Goal: Complete application form: Complete application form

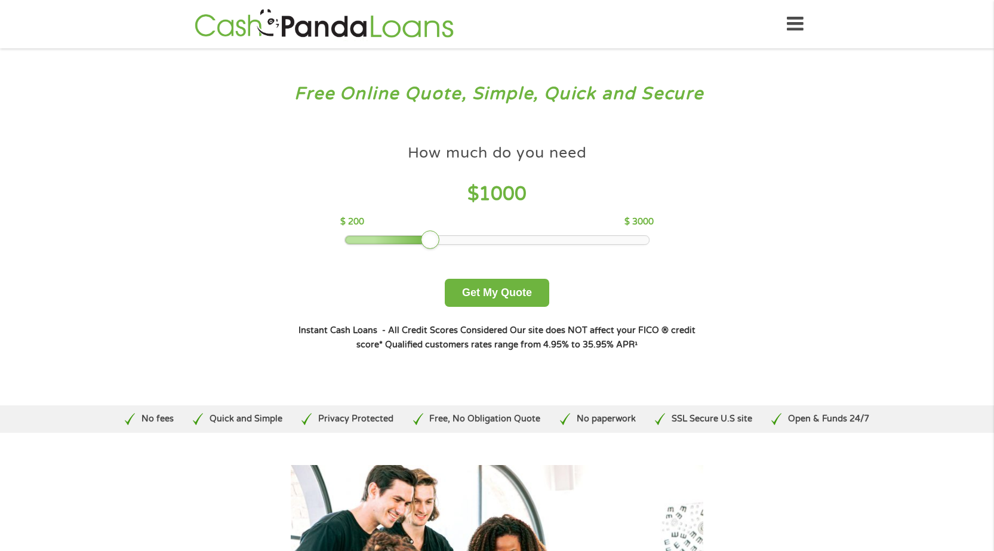
click at [881, 163] on div "Free Online Quote, Simple, Quick and Secure How much do you need? $300 $500 $75…" at bounding box center [497, 226] width 994 height 357
drag, startPoint x: 432, startPoint y: 236, endPoint x: 542, endPoint y: 242, distance: 110.0
click at [542, 242] on div at bounding box center [538, 239] width 19 height 19
click at [892, 133] on div "Free Online Quote, Simple, Quick and Secure How much do you need? $300 $500 $75…" at bounding box center [497, 226] width 994 height 357
click at [934, 96] on h3 "Free Online Quote, Simple, Quick and Secure" at bounding box center [497, 94] width 925 height 22
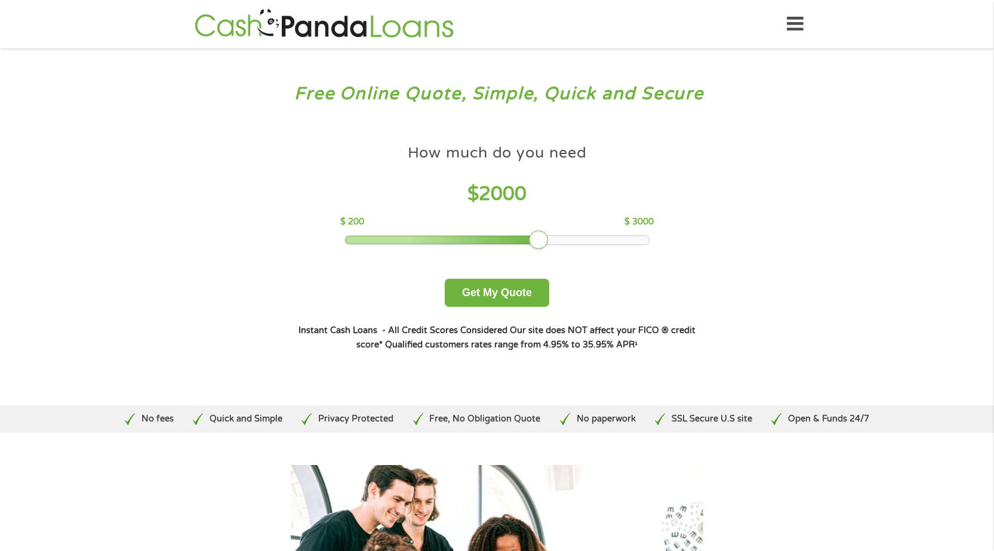
click at [903, 126] on div "Free Online Quote, Simple, Quick and Secure How much do you need? $300 $500 $75…" at bounding box center [497, 226] width 994 height 357
drag, startPoint x: 540, startPoint y: 242, endPoint x: 663, endPoint y: 247, distance: 123.1
click at [663, 247] on div "How much do you need $ 3000 $ 200 $ 3000 Get My Quote" at bounding box center [497, 222] width 418 height 168
click at [806, 184] on div "Free Online Quote, Simple, Quick and Secure How much do you need? $300 $500 $75…" at bounding box center [497, 226] width 994 height 357
click at [888, 133] on div "Free Online Quote, Simple, Quick and Secure How much do you need? $300 $500 $75…" at bounding box center [497, 226] width 994 height 357
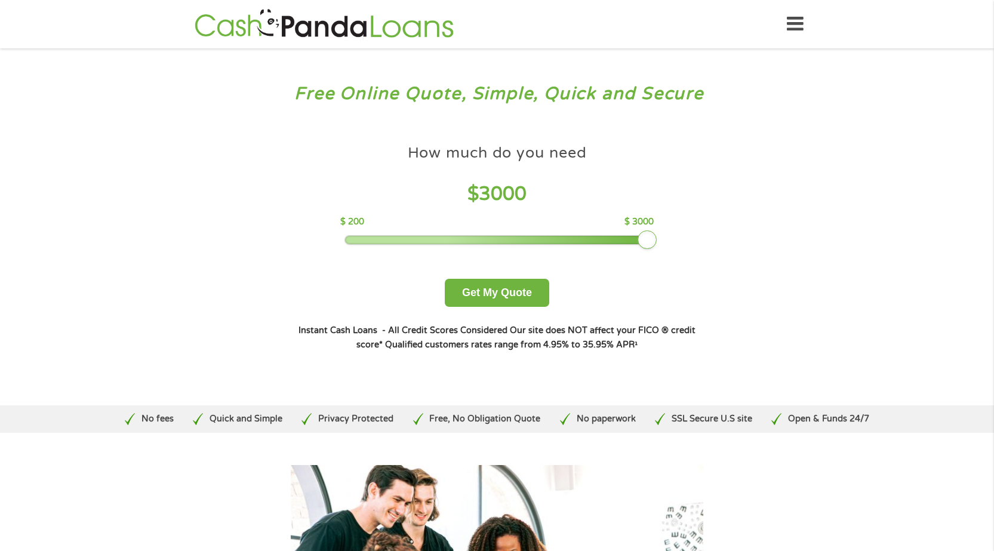
click at [886, 134] on div "Free Online Quote, Simple, Quick and Secure How much do you need? $300 $500 $75…" at bounding box center [497, 226] width 994 height 357
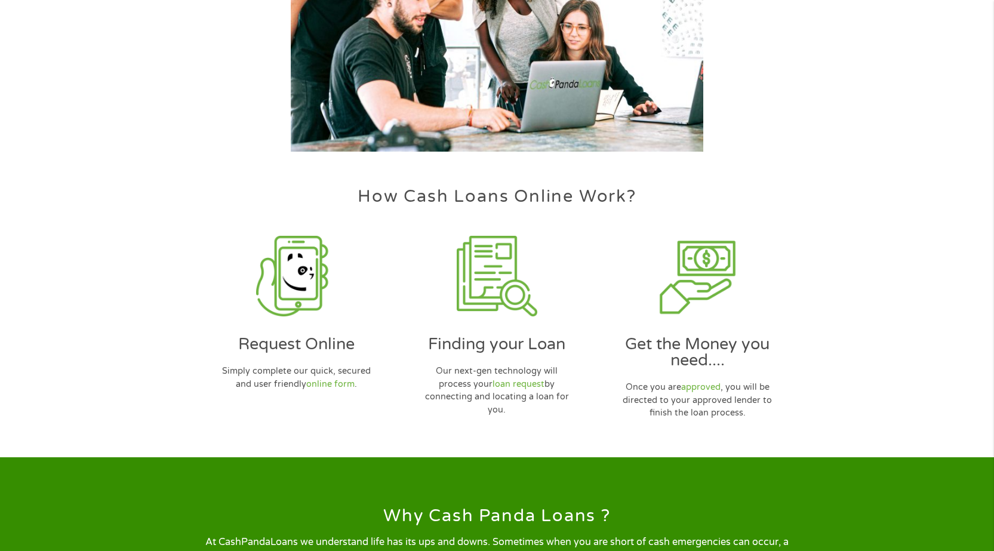
scroll to position [657, 0]
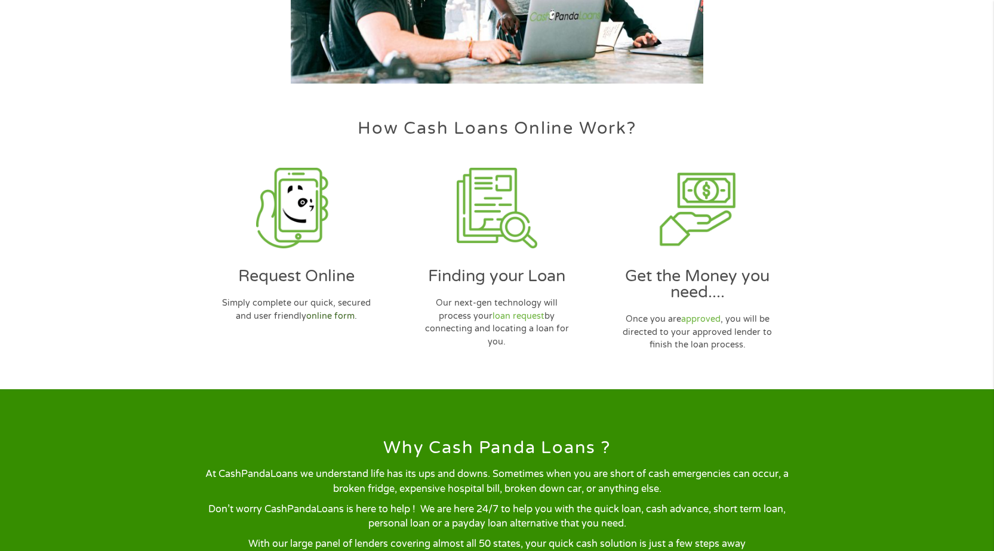
click at [328, 316] on link "online form" at bounding box center [330, 316] width 48 height 10
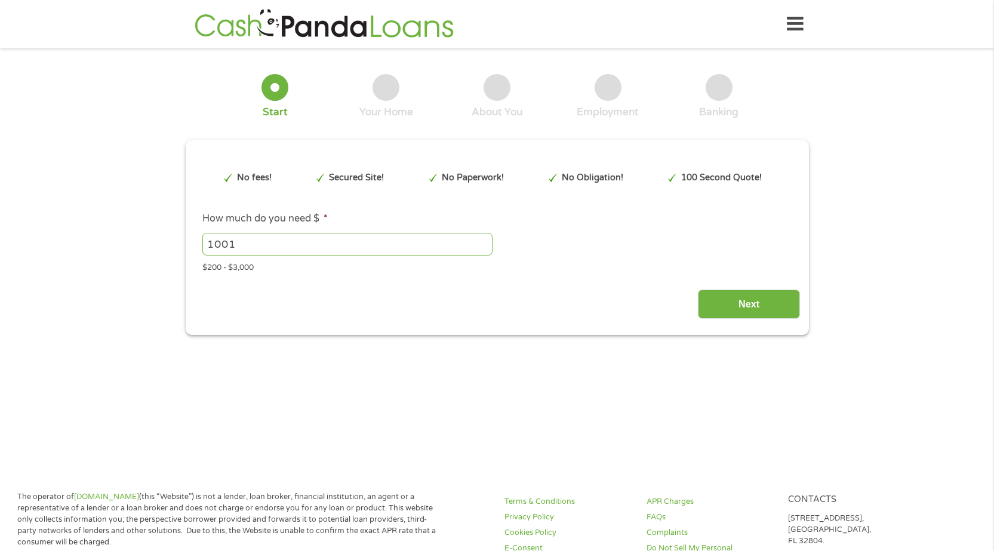
click at [483, 239] on input "1001" at bounding box center [347, 244] width 290 height 23
click at [483, 239] on input "1002" at bounding box center [347, 244] width 290 height 23
click at [483, 239] on input "1003" at bounding box center [347, 244] width 290 height 23
click at [483, 239] on input "1004" at bounding box center [347, 244] width 290 height 23
click at [483, 239] on input "1005" at bounding box center [347, 244] width 290 height 23
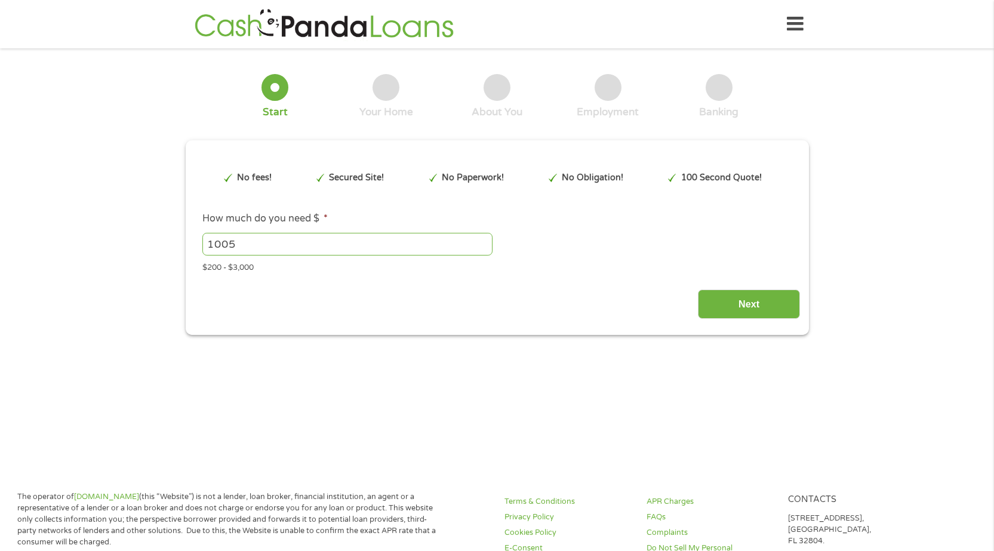
click at [349, 241] on input "1005" at bounding box center [347, 244] width 290 height 23
click at [298, 244] on input "1005" at bounding box center [347, 244] width 290 height 23
type input "1"
click at [593, 253] on div "3000 Please enter a number from 200 to 3000 ." at bounding box center [496, 243] width 589 height 27
click at [248, 243] on input "3000" at bounding box center [347, 244] width 290 height 23
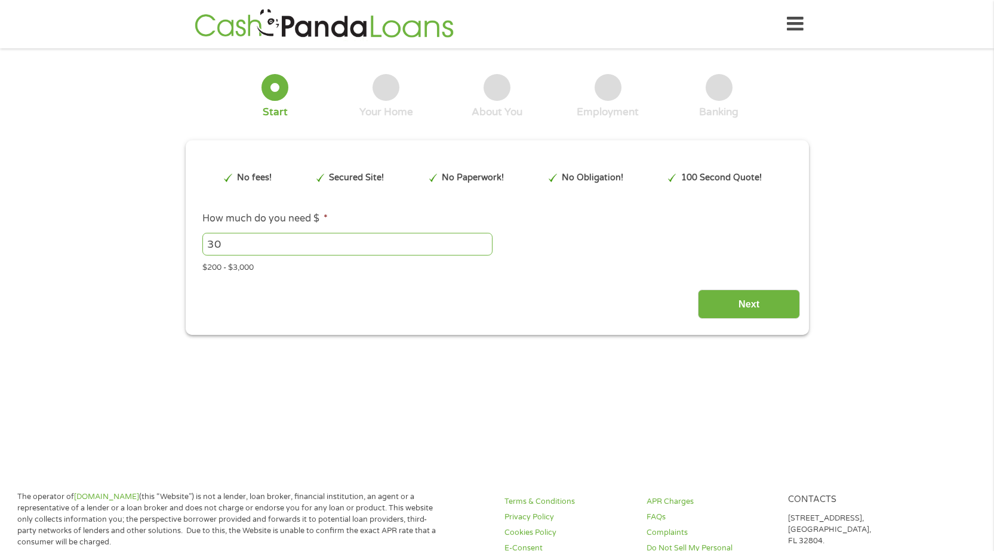
type input "3"
click at [322, 215] on span "*" at bounding box center [325, 219] width 7 height 12
click at [322, 233] on input "How much do you need $ *" at bounding box center [347, 244] width 290 height 23
click at [484, 239] on input "207" at bounding box center [347, 244] width 290 height 23
click at [484, 239] on input "327" at bounding box center [347, 244] width 290 height 23
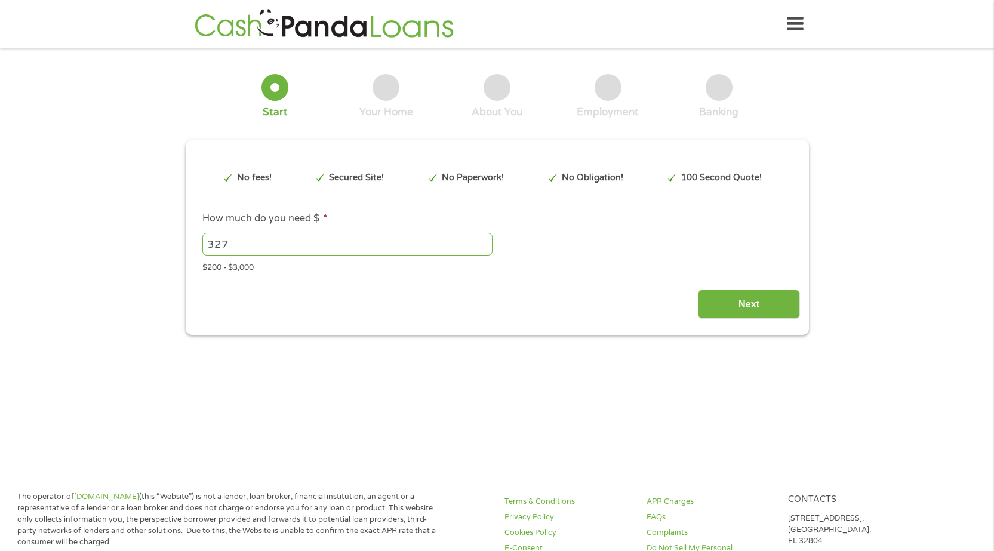
click at [528, 281] on div "Next" at bounding box center [497, 300] width 606 height 38
click at [238, 245] on input "327" at bounding box center [347, 244] width 290 height 23
type input "3"
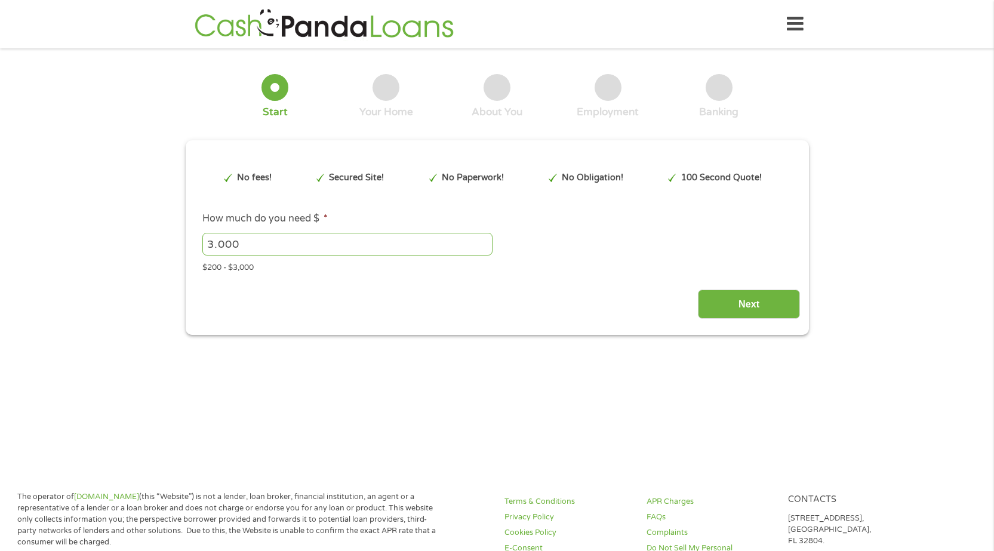
click at [614, 227] on li "How much do you need $ * 3.000 Please enter a number from 200 to 3000 . $200 - …" at bounding box center [497, 242] width 606 height 62
click at [258, 244] on input "3.000" at bounding box center [347, 244] width 290 height 23
type input "3"
type input "3000"
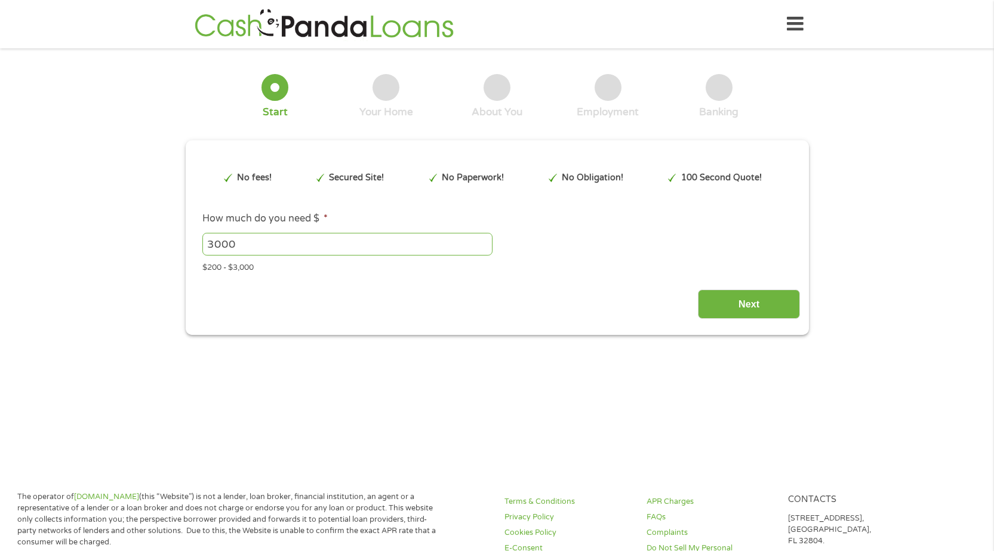
click at [634, 247] on div "3000 Please enter a number from 200 to 3000 ." at bounding box center [496, 243] width 589 height 27
click at [734, 303] on input "Next" at bounding box center [749, 304] width 102 height 29
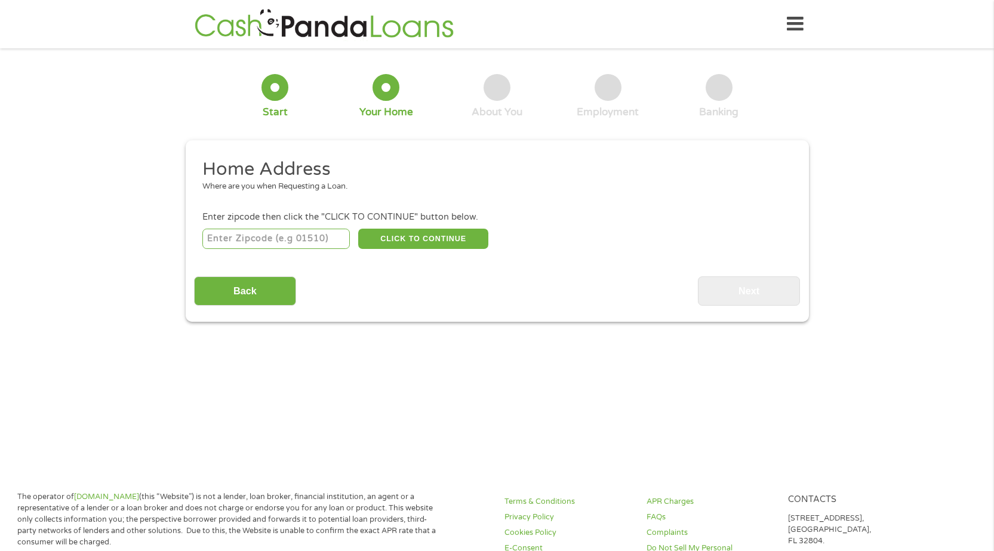
click at [330, 237] on input "number" at bounding box center [275, 239] width 147 height 20
type input "07034"
click at [447, 237] on button "CLICK TO CONTINUE" at bounding box center [423, 239] width 130 height 20
type input "07034"
type input "Lake Hiawatha"
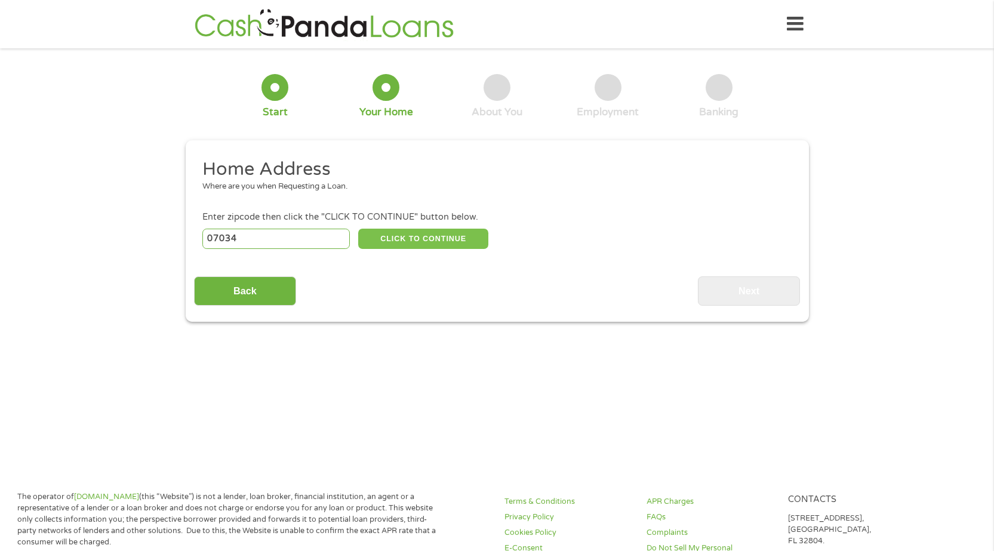
select select "[US_STATE]"
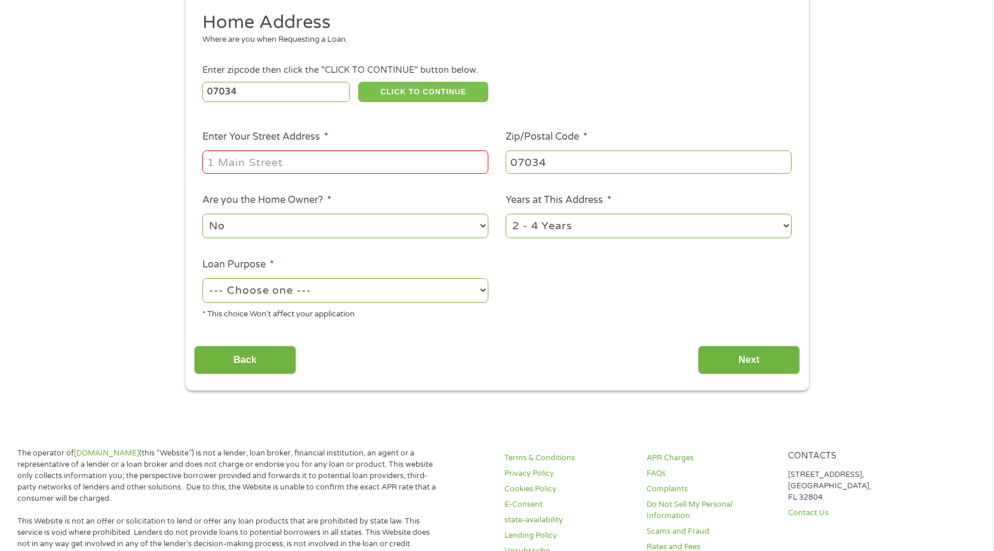
scroll to position [119, 0]
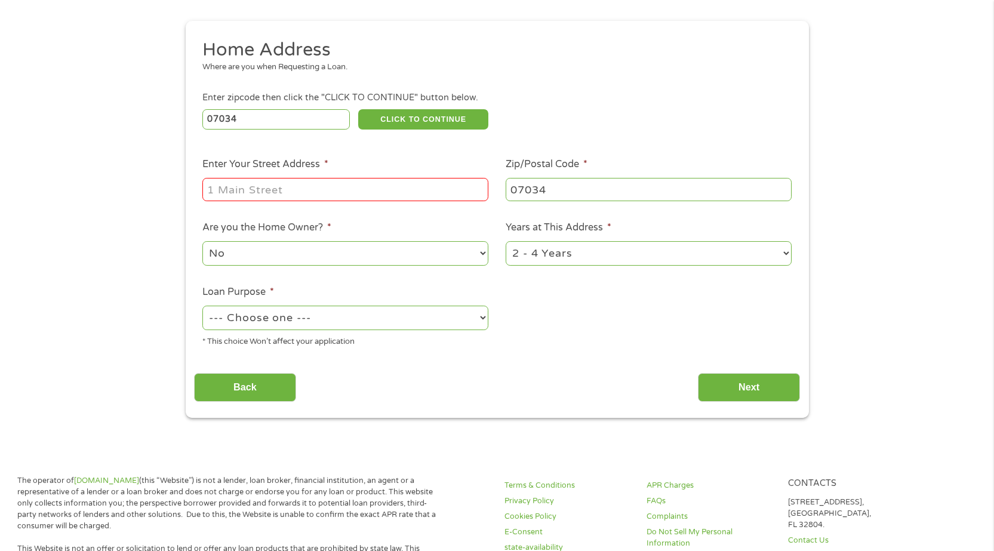
click at [264, 188] on input "Enter Your Street Address *" at bounding box center [345, 189] width 286 height 23
click at [268, 190] on input "Enter Your Street Address *" at bounding box center [345, 189] width 286 height 23
type input "[STREET_ADDRESS]"
click at [473, 256] on select "No Yes" at bounding box center [345, 253] width 286 height 24
select select "yes"
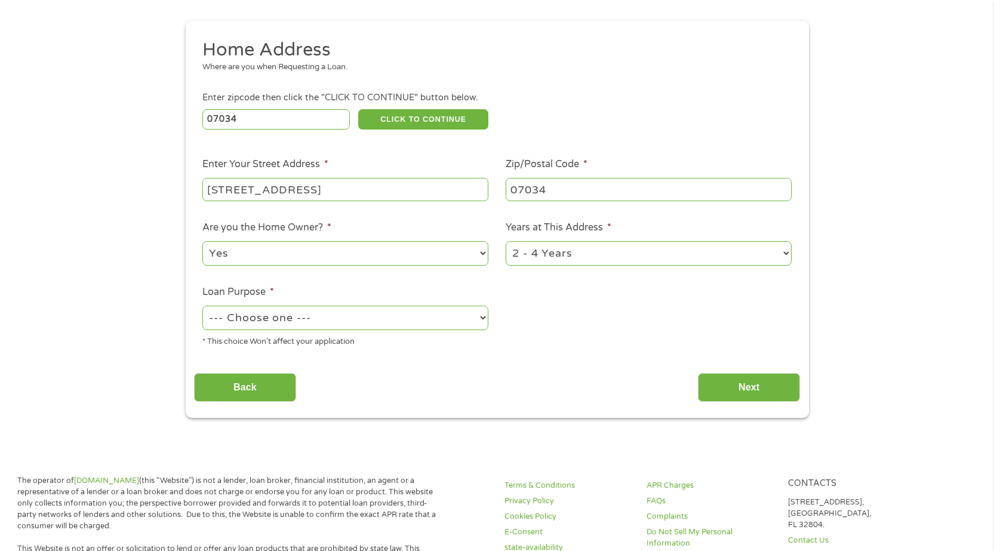
click at [202, 241] on select "No Yes" at bounding box center [345, 253] width 286 height 24
click at [475, 376] on div "Back Next" at bounding box center [497, 383] width 606 height 38
click at [482, 315] on select "--- Choose one --- Pay Bills Debt Consolidation Home Improvement Major Purchase…" at bounding box center [345, 318] width 286 height 24
select select "debtconsolidation"
click at [202, 306] on select "--- Choose one --- Pay Bills Debt Consolidation Home Improvement Major Purchase…" at bounding box center [345, 318] width 286 height 24
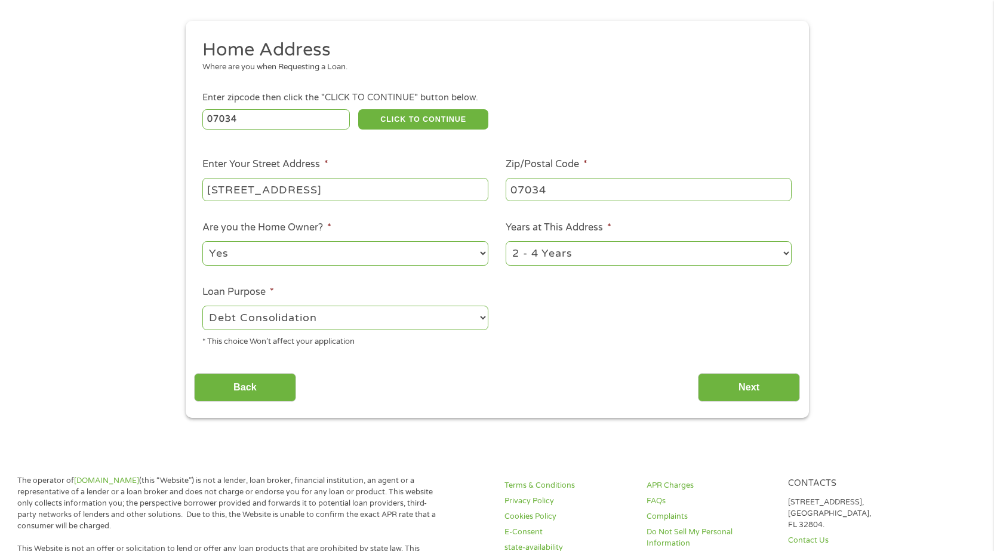
click at [541, 348] on ul "Home Address Where are you when Requesting a Loan. Enter zipcode then click the…" at bounding box center [497, 197] width 606 height 319
click at [781, 253] on select "1 Year or less 1 - 2 Years 2 - 4 Years Over 4 Years" at bounding box center [649, 253] width 286 height 24
select select "60months"
click at [506, 241] on select "1 Year or less 1 - 2 Years 2 - 4 Years Over 4 Years" at bounding box center [649, 253] width 286 height 24
click at [509, 385] on div "Back Next" at bounding box center [497, 383] width 606 height 38
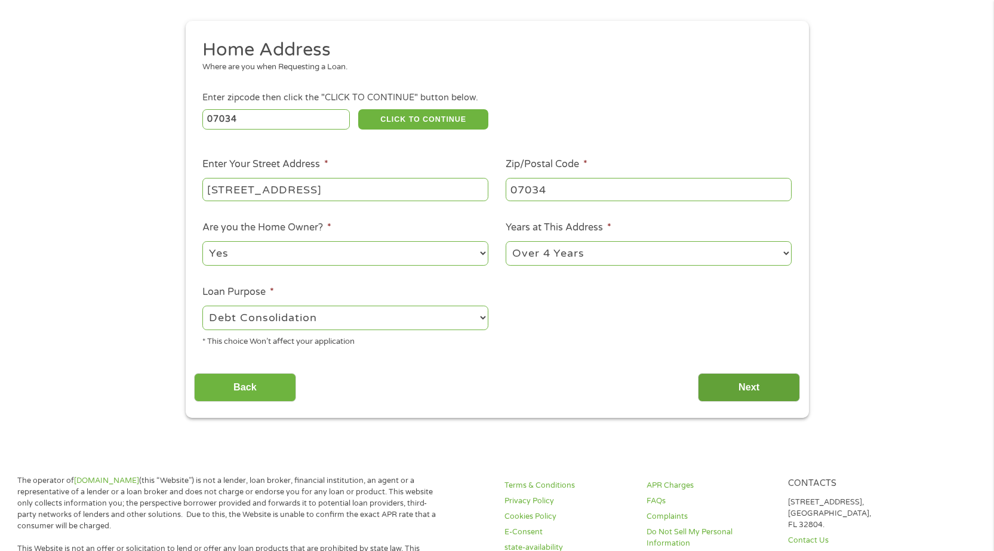
click at [756, 387] on input "Next" at bounding box center [749, 387] width 102 height 29
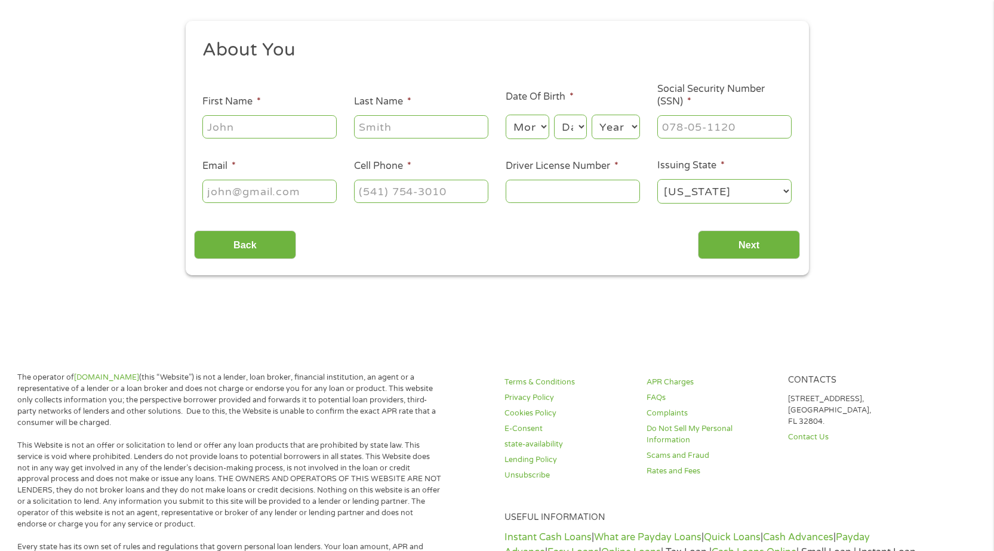
scroll to position [0, 0]
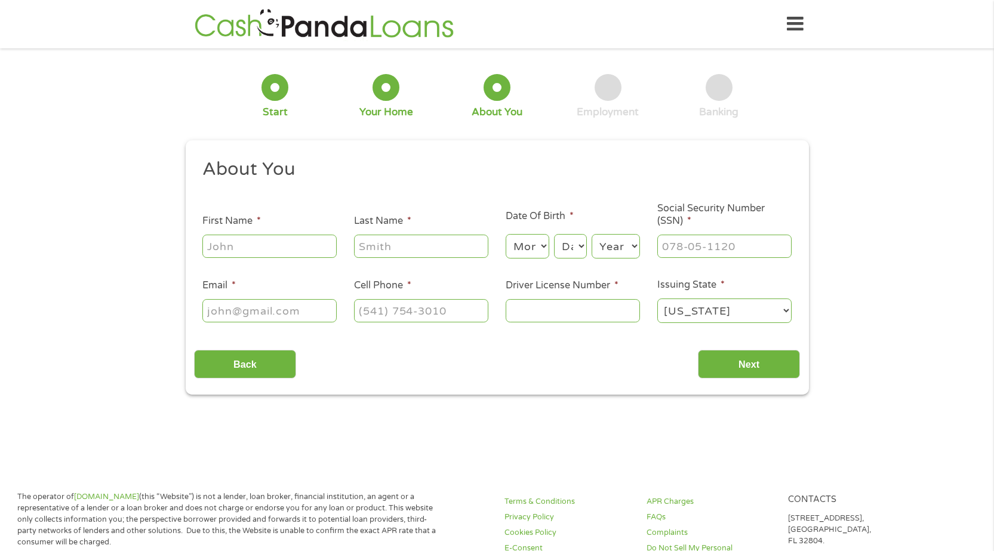
click at [249, 247] on input "First Name *" at bounding box center [269, 246] width 134 height 23
type input "C"
type input "[PERSON_NAME]"
click at [428, 244] on input "Last Name *" at bounding box center [421, 246] width 134 height 23
type input "[PERSON_NAME]"
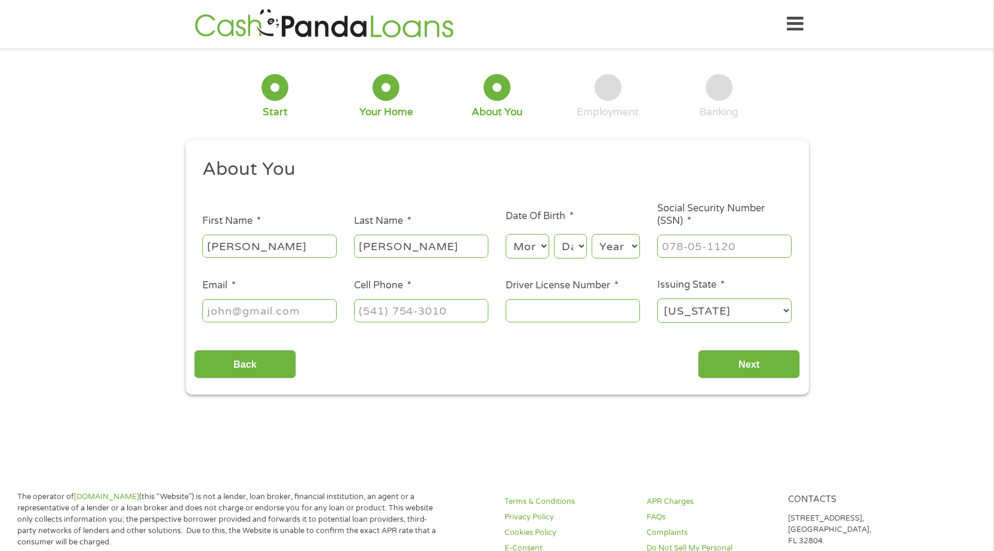
click at [500, 361] on div "Back Next" at bounding box center [497, 360] width 606 height 38
click at [415, 312] on input "(___) ___-____" at bounding box center [421, 310] width 134 height 23
type input "[PHONE_NUMBER]"
click at [488, 365] on div "Back Next" at bounding box center [497, 360] width 606 height 38
click at [696, 248] on input "___-__-____" at bounding box center [724, 246] width 134 height 23
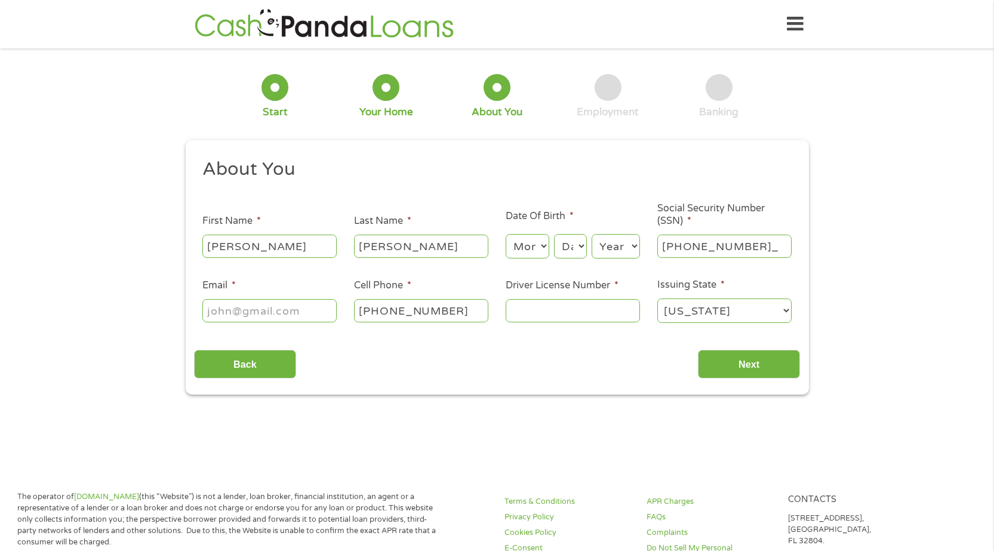
type input "136-62-6421"
click at [251, 312] on input "Email *" at bounding box center [269, 310] width 134 height 23
click at [305, 313] on input "[EMAIL_ADDRESS][DOMAIN_NAME]" at bounding box center [269, 310] width 134 height 23
click at [341, 362] on div "Back Next" at bounding box center [497, 360] width 606 height 38
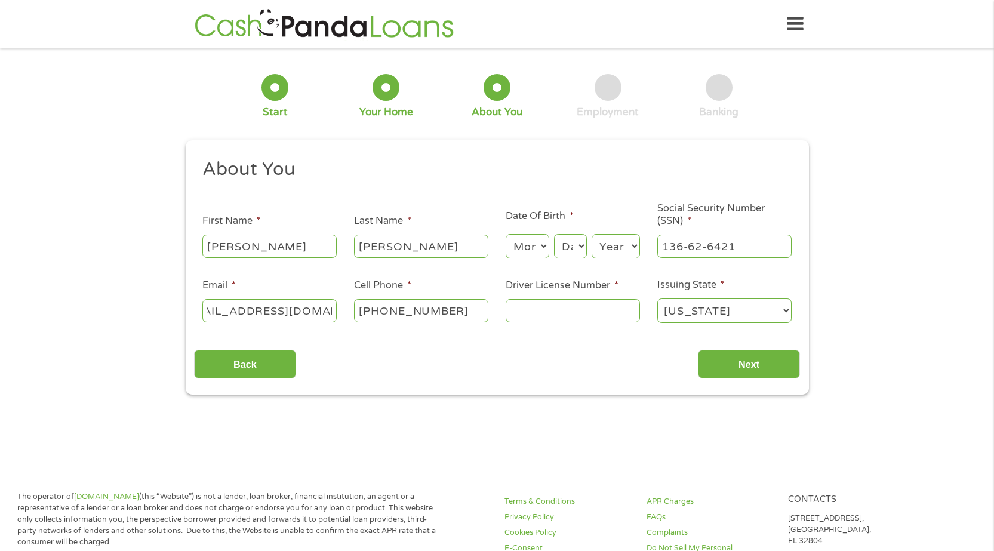
scroll to position [0, 0]
click at [332, 311] on input "[EMAIL_ADDRESS][DOMAIN_NAME]" at bounding box center [269, 310] width 134 height 23
type input "[EMAIL_ADDRESS][DOMAIN_NAME]"
click at [388, 364] on div "Back Next" at bounding box center [497, 360] width 606 height 38
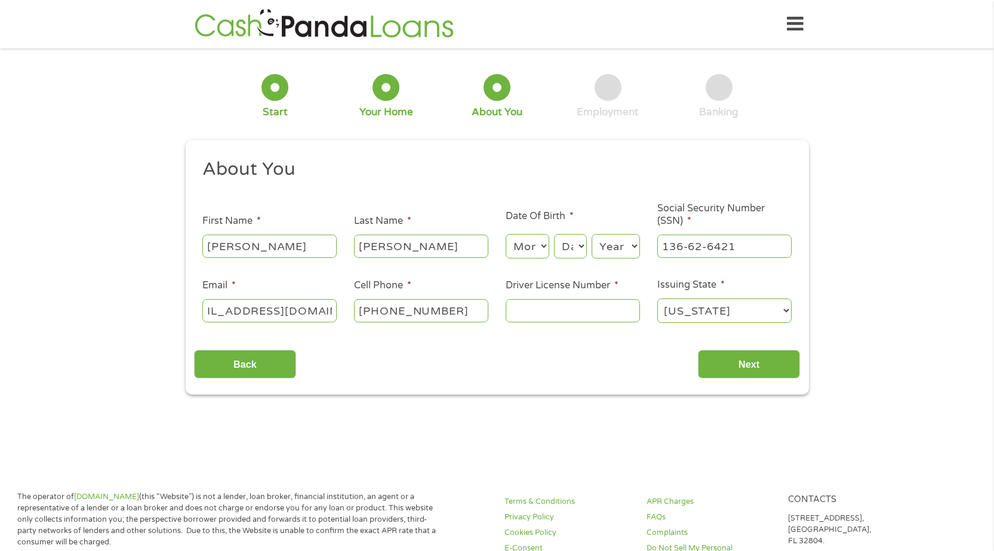
scroll to position [0, 0]
click at [564, 312] on input "Driver License Number *" at bounding box center [573, 310] width 134 height 23
type input "r03551130052752"
click at [890, 311] on div "1 Start 2 Your Home 3 About You 4 Employment 5 Banking 6 This field is hidden w…" at bounding box center [497, 226] width 994 height 338
click at [786, 313] on select "[US_STATE] [US_STATE] [US_STATE] [US_STATE] [US_STATE] [US_STATE] [US_STATE] [U…" at bounding box center [724, 310] width 134 height 24
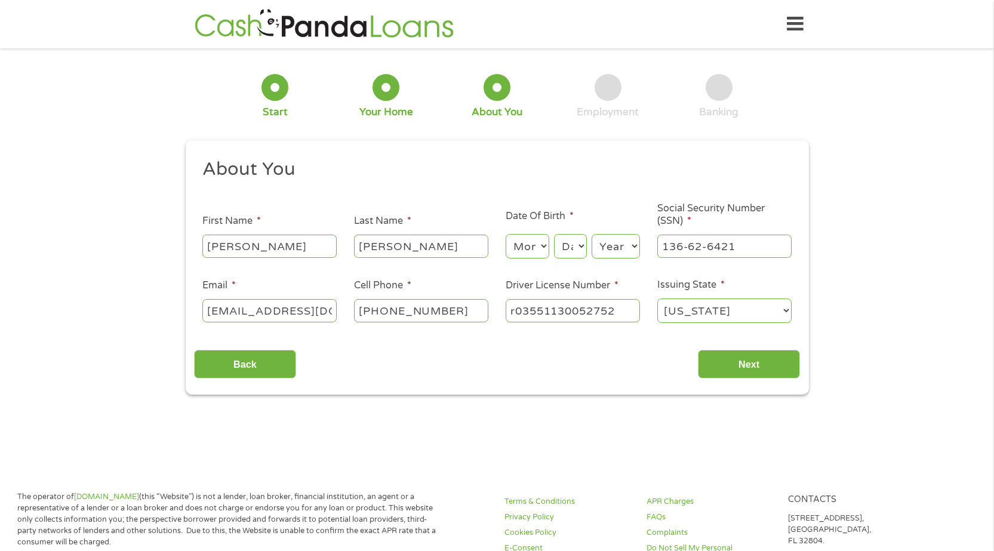
click at [657, 298] on select "[US_STATE] [US_STATE] [US_STATE] [US_STATE] [US_STATE] [US_STATE] [US_STATE] [U…" at bounding box center [724, 310] width 134 height 24
click at [766, 360] on input "Next" at bounding box center [749, 364] width 102 height 29
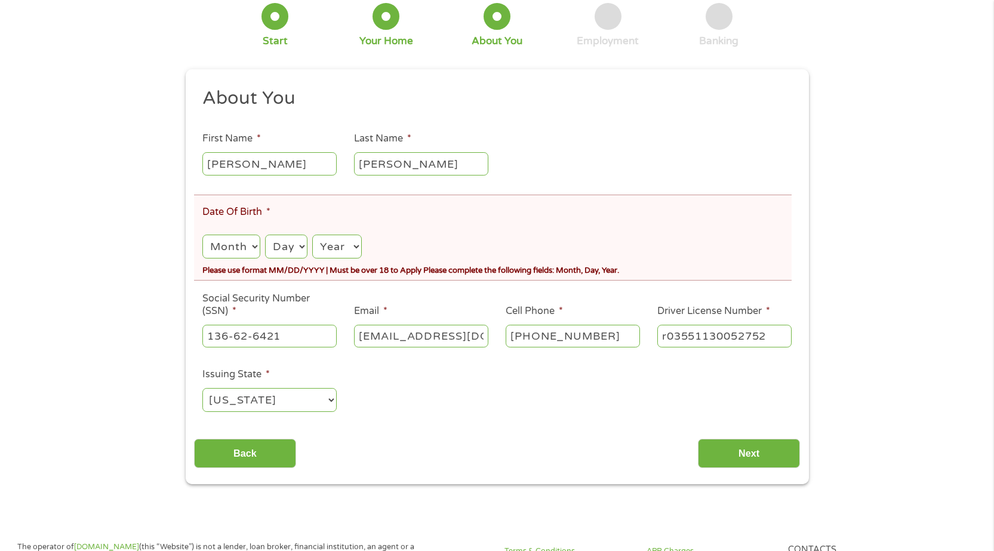
scroll to position [179, 0]
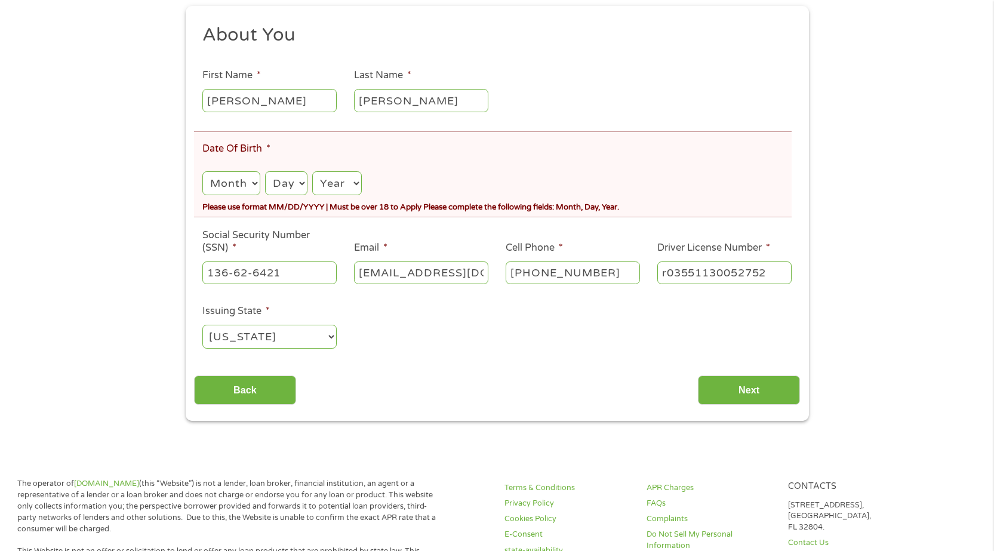
click at [247, 183] on select "Month 1 2 3 4 5 6 7 8 9 10 11 12" at bounding box center [230, 183] width 57 height 24
select select "2"
click at [202, 171] on select "Month 1 2 3 4 5 6 7 8 9 10 11 12" at bounding box center [230, 183] width 57 height 24
click at [297, 184] on select "Day 1 2 3 4 5 6 7 8 9 10 11 12 13 14 15 16 17 18 19 20 21 22 23 24 25 26 27 28 …" at bounding box center [286, 183] width 42 height 24
select select "14"
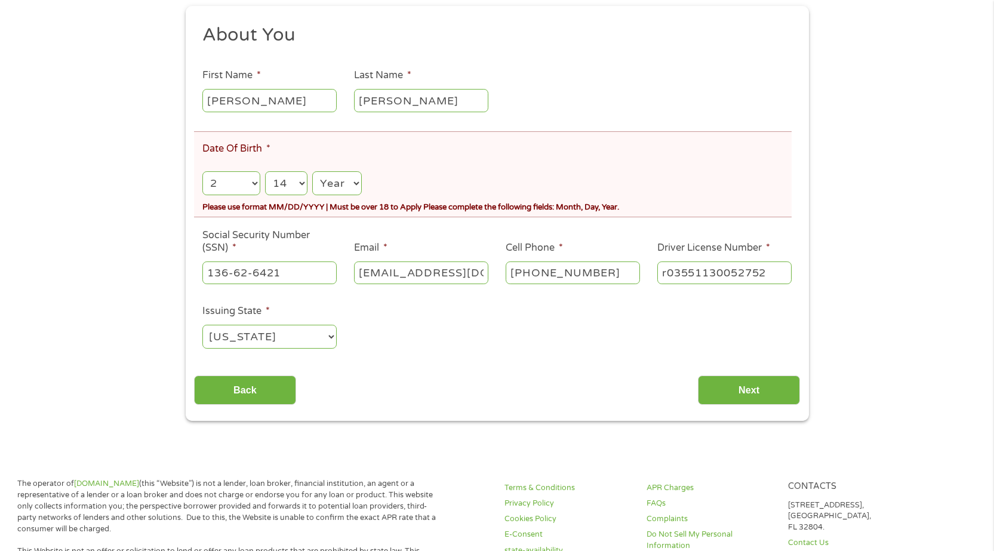
click at [265, 171] on select "Day 1 2 3 4 5 6 7 8 9 10 11 12 13 14 15 16 17 18 19 20 21 22 23 24 25 26 27 28 …" at bounding box center [286, 183] width 42 height 24
click at [352, 182] on select "Year [DATE] 2006 2005 2004 2003 2002 2001 2000 1999 1998 1997 1996 1995 1994 19…" at bounding box center [336, 183] width 49 height 24
select select "1975"
click at [312, 171] on select "Year [DATE] 2006 2005 2004 2003 2002 2001 2000 1999 1998 1997 1996 1995 1994 19…" at bounding box center [336, 183] width 49 height 24
click at [418, 356] on ul "About You This field is hidden when viewing the form Title * --- Choose one ---…" at bounding box center [497, 191] width 606 height 337
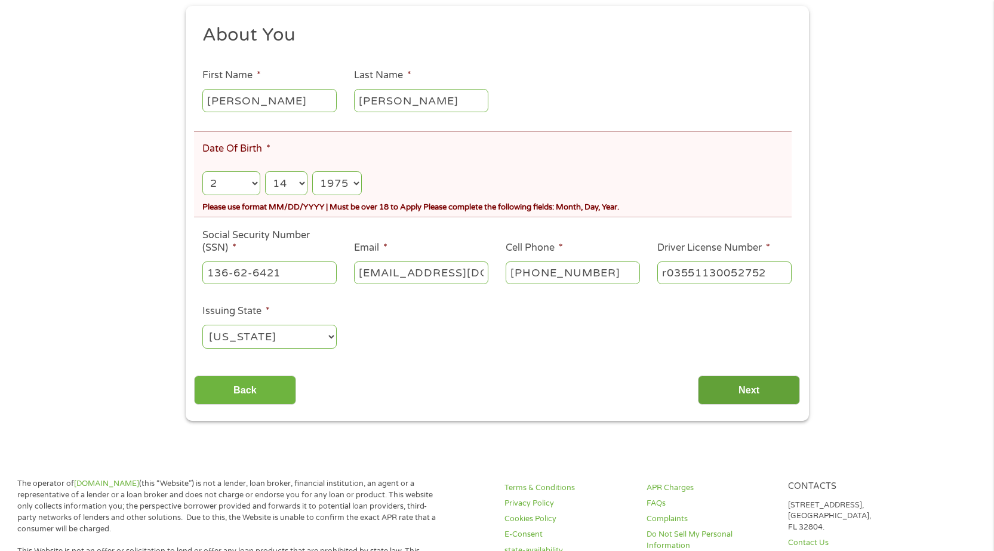
click at [768, 392] on input "Next" at bounding box center [749, 389] width 102 height 29
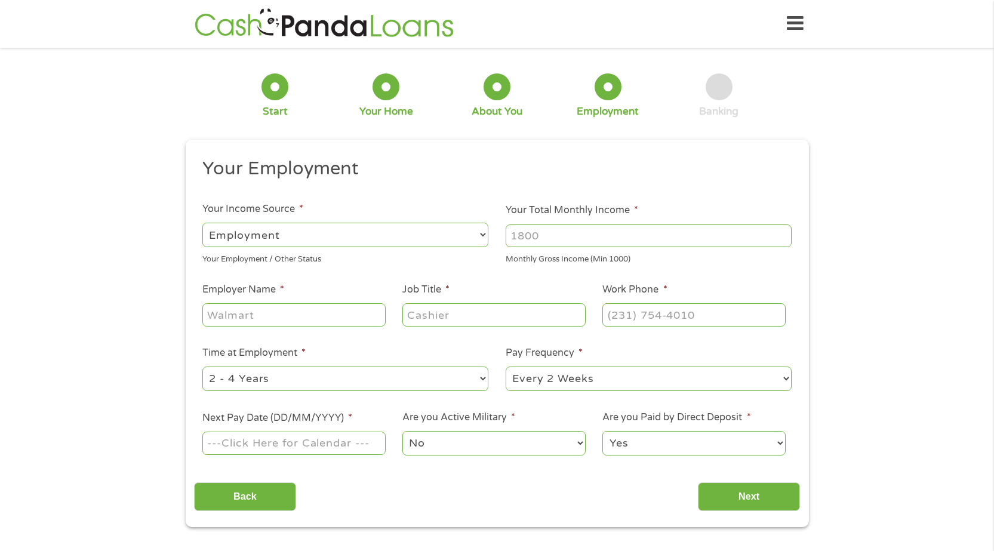
scroll to position [0, 0]
click at [376, 230] on select "--- Choose one --- Employment [DEMOGRAPHIC_DATA] Benefits" at bounding box center [345, 235] width 286 height 24
click at [202, 223] on select "--- Choose one --- Employment [DEMOGRAPHIC_DATA] Benefits" at bounding box center [345, 235] width 286 height 24
click at [562, 236] on input "Your Total Monthly Income *" at bounding box center [649, 236] width 286 height 23
type input "5000"
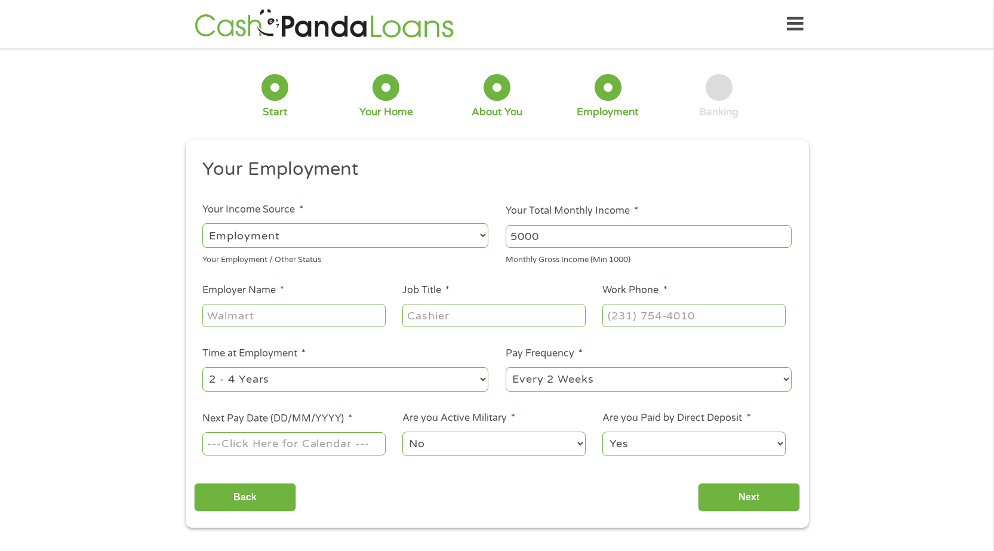
click at [716, 272] on ul "Your Employment Your Income Source * --- Choose one --- Employment [DEMOGRAPHIC…" at bounding box center [497, 312] width 606 height 309
click at [285, 316] on input "Employer Name *" at bounding box center [293, 315] width 183 height 23
type input "[GEOGRAPHIC_DATA]"
click at [443, 316] on input "Job Title *" at bounding box center [493, 315] width 183 height 23
type input "medical assistant"
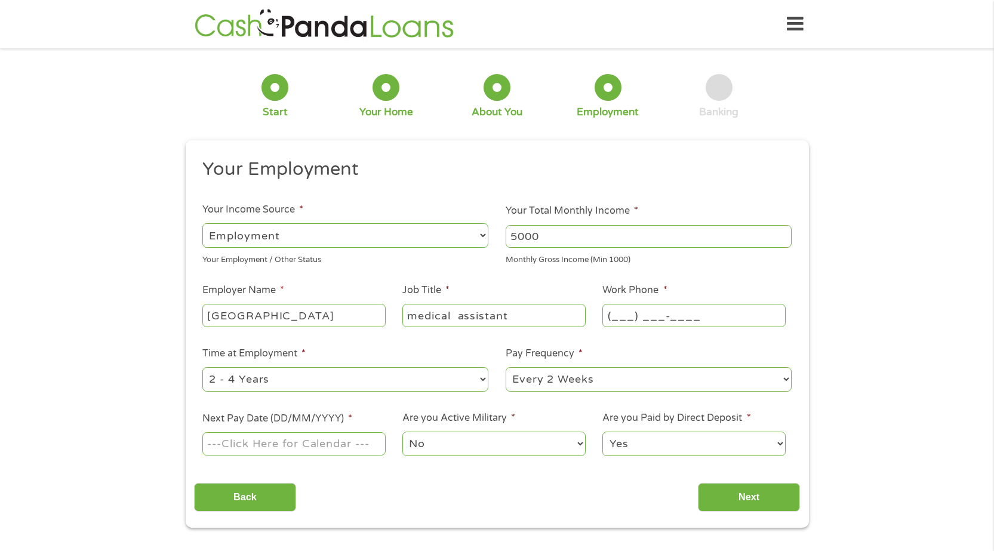
click at [651, 314] on input "(___) ___-____" at bounding box center [693, 315] width 183 height 23
type input "[PHONE_NUMBER]"
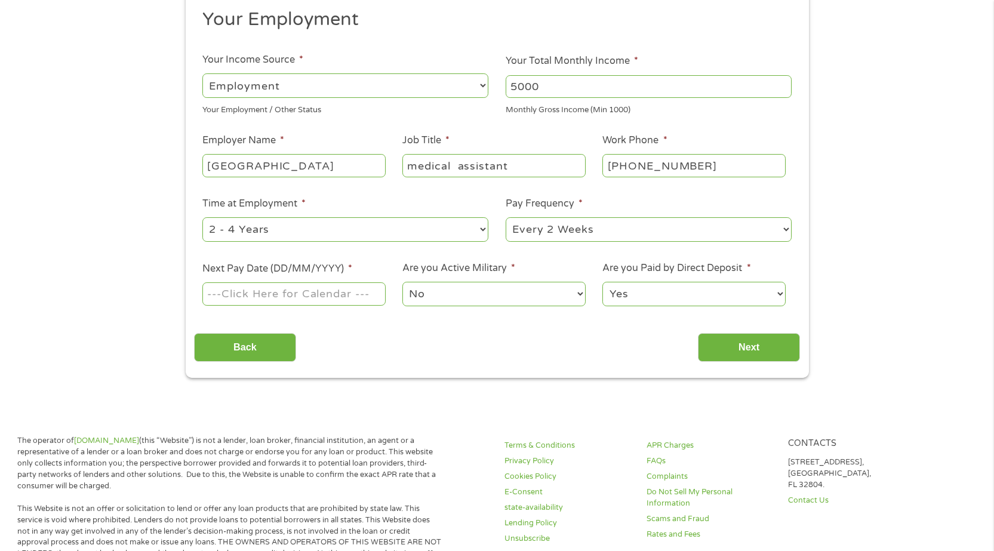
scroll to position [179, 0]
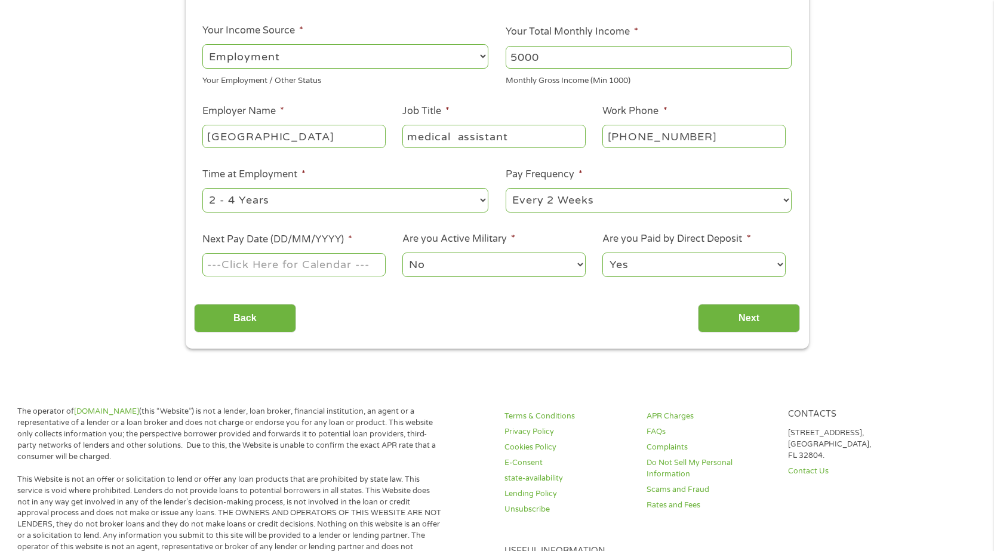
click at [344, 263] on input "Next Pay Date (DD/MM/YYYY) *" at bounding box center [293, 264] width 183 height 23
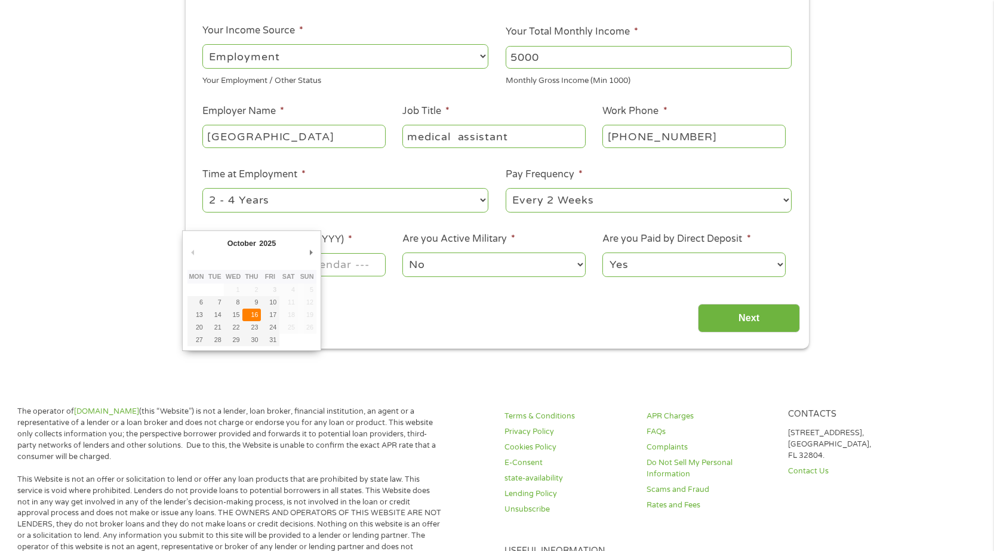
type input "[DATE]"
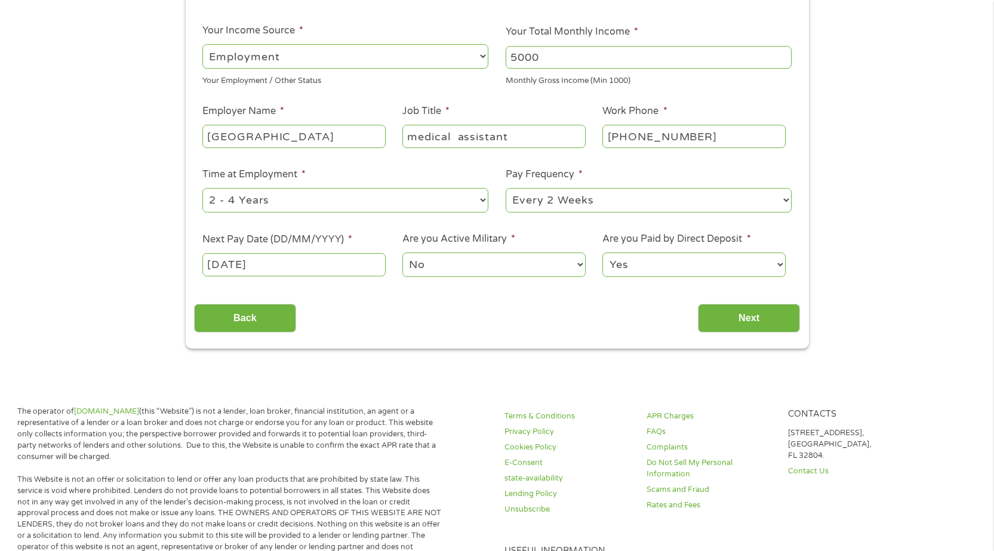
click at [329, 262] on input "[DATE]" at bounding box center [293, 264] width 183 height 23
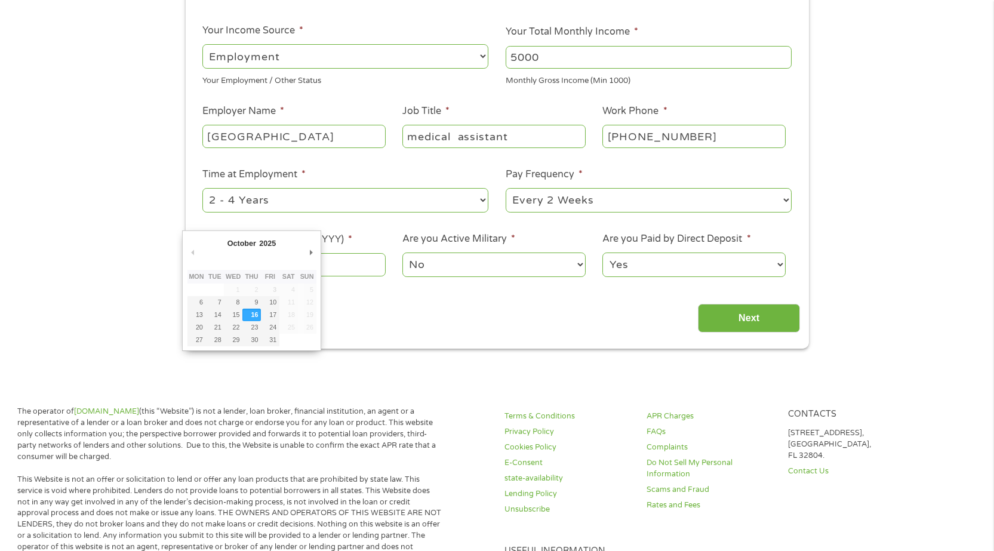
click at [243, 265] on body "Home Get Loan Offer How it works FAQs Blog Cash Loans Quick Loans Online Loans …" at bounding box center [497, 511] width 994 height 1380
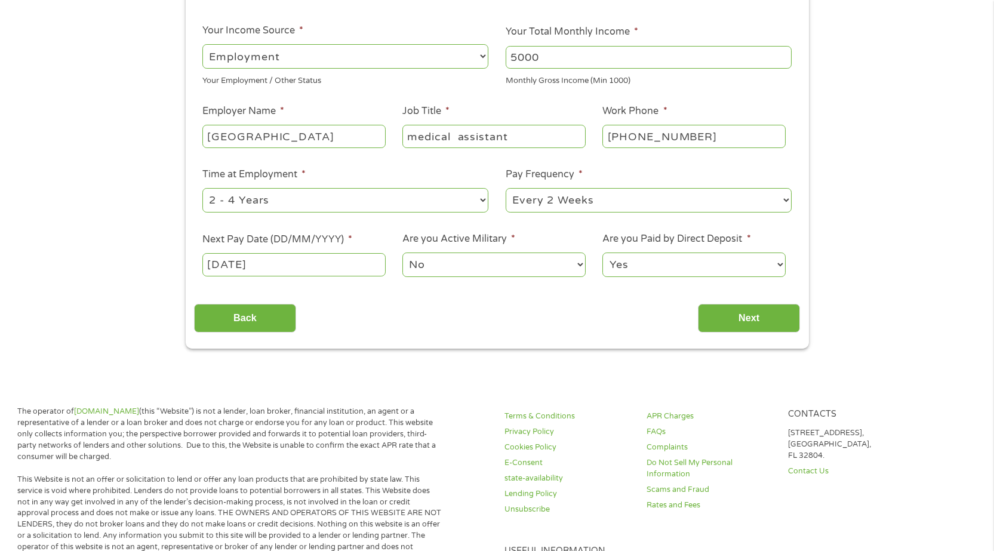
click at [221, 264] on input "[DATE]" at bounding box center [293, 264] width 183 height 23
click at [744, 310] on input "Next" at bounding box center [749, 318] width 102 height 29
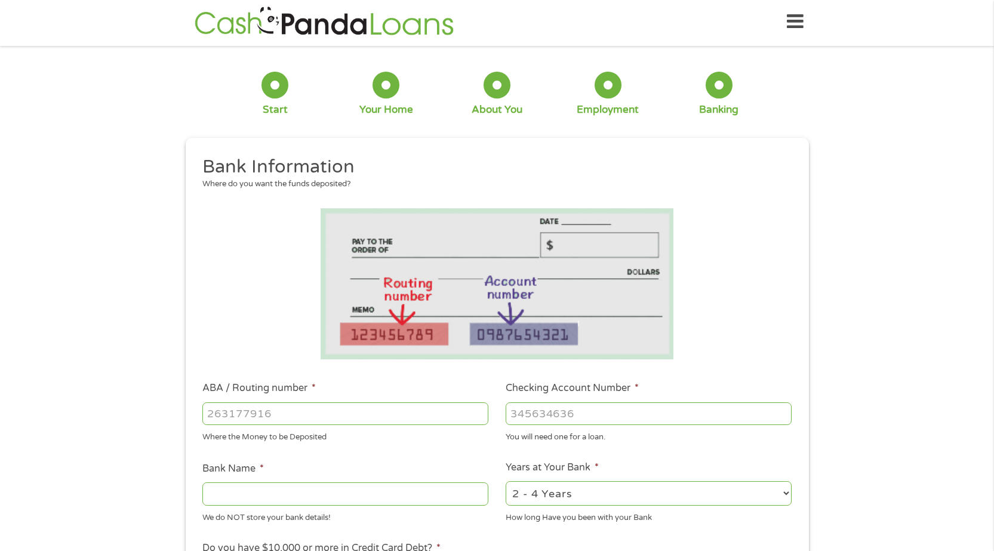
scroll to position [0, 0]
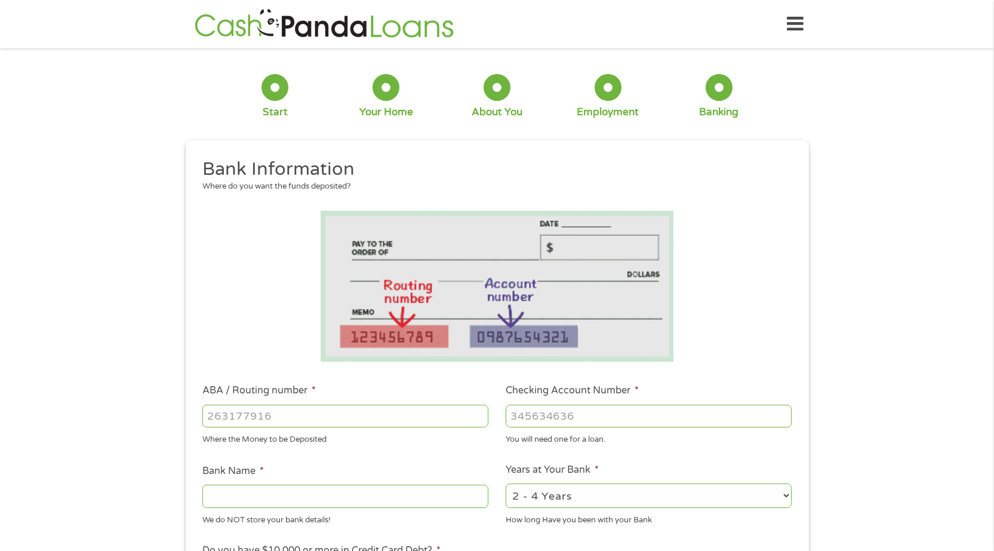
click at [919, 110] on div "1 Start 2 Your Home 3 About You 4 Employment 5 Banking 6 This field is hidden w…" at bounding box center [497, 435] width 994 height 757
click at [913, 122] on div "1 Start 2 Your Home 3 About You 4 Employment 5 Banking 6 This field is hidden w…" at bounding box center [497, 435] width 994 height 757
click at [909, 127] on div "1 Start 2 Your Home 3 About You 4 Employment 5 Banking 6 This field is hidden w…" at bounding box center [497, 435] width 994 height 757
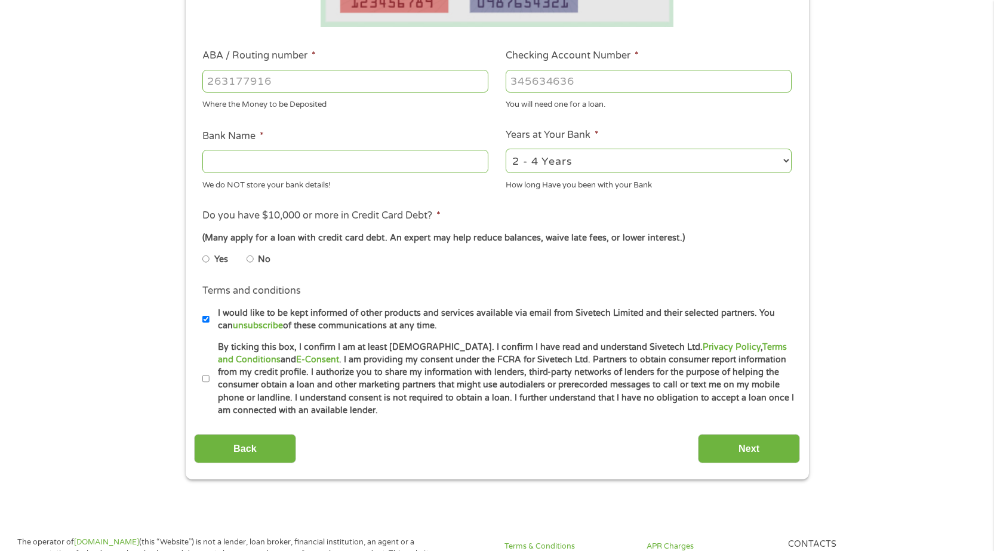
scroll to position [341, 0]
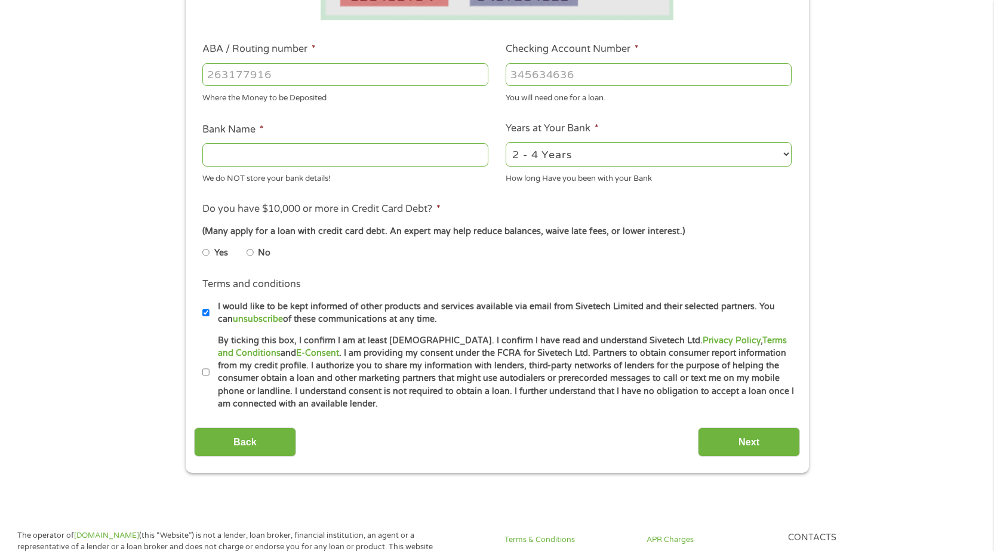
click at [253, 254] on input "No" at bounding box center [250, 252] width 7 height 19
radio input "true"
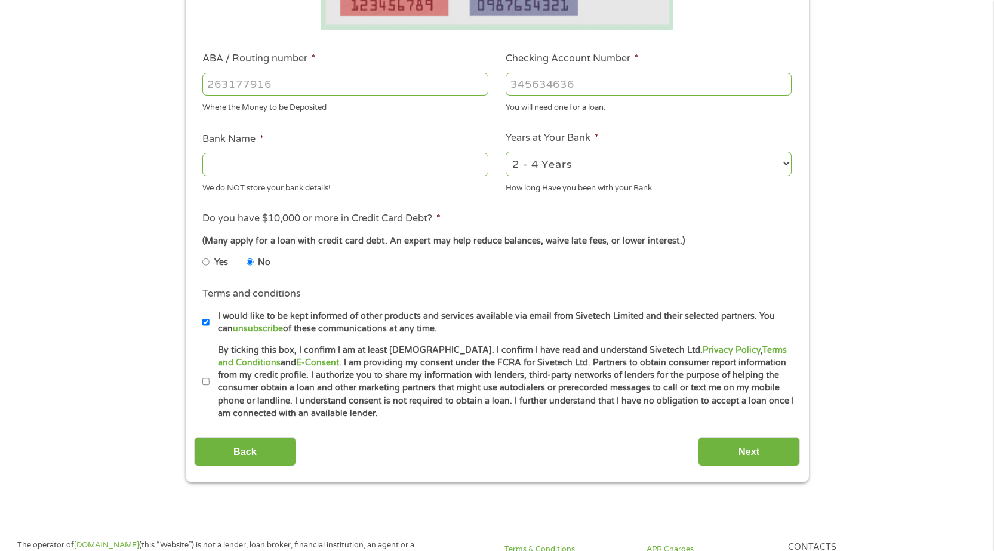
scroll to position [282, 0]
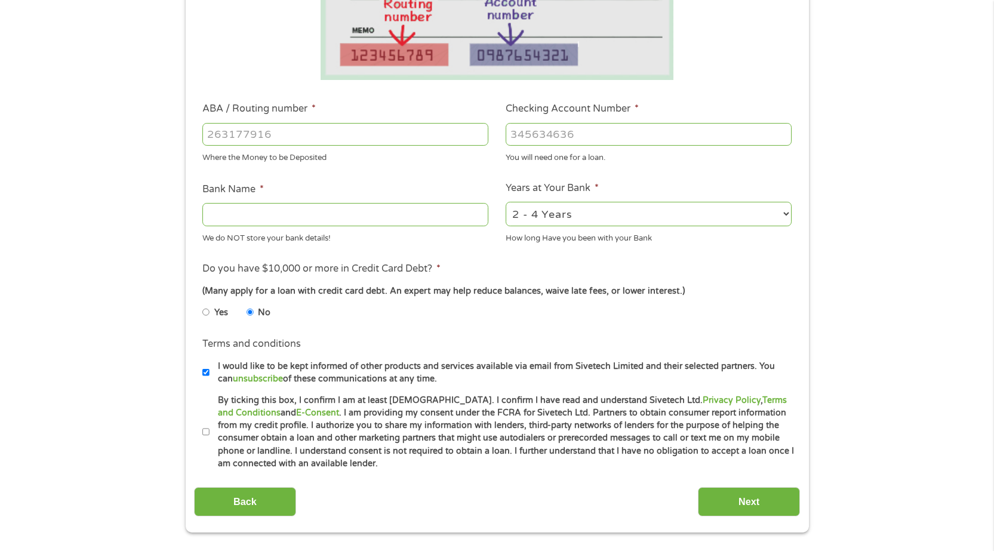
click at [888, 131] on div "1 Start 2 Your Home 3 About You 4 Employment 5 Banking 6 This field is hidden w…" at bounding box center [497, 153] width 994 height 757
drag, startPoint x: 937, startPoint y: 73, endPoint x: 889, endPoint y: 73, distance: 48.4
click at [936, 74] on div "1 Start 2 Your Home 3 About You 4 Employment 5 Banking 6 This field is hidden w…" at bounding box center [497, 153] width 994 height 757
click at [883, 66] on div "1 Start 2 Your Home 3 About You 4 Employment 5 Banking 6 This field is hidden w…" at bounding box center [497, 153] width 994 height 757
click at [878, 73] on div "1 Start 2 Your Home 3 About You 4 Employment 5 Banking 6 This field is hidden w…" at bounding box center [497, 153] width 994 height 757
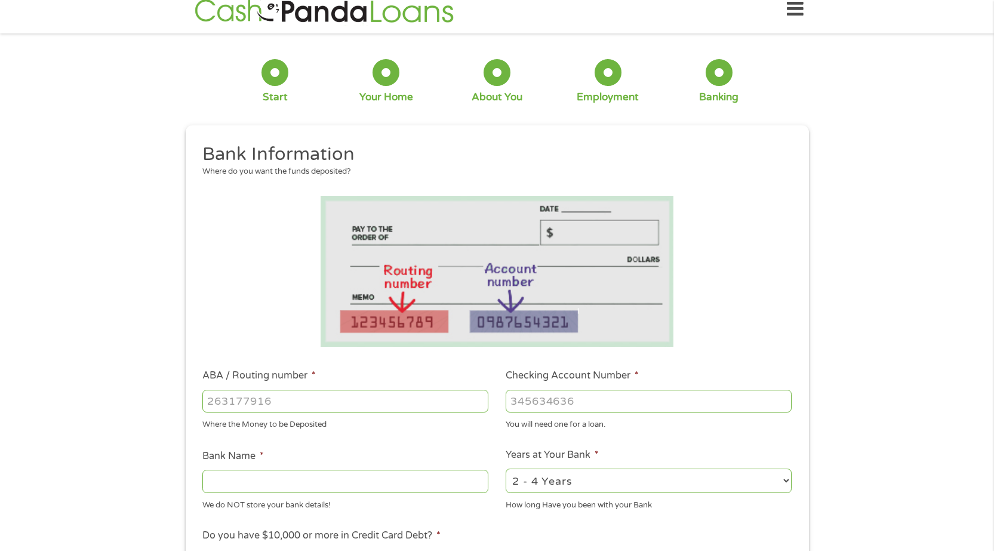
scroll to position [0, 0]
